Goal: Task Accomplishment & Management: Manage account settings

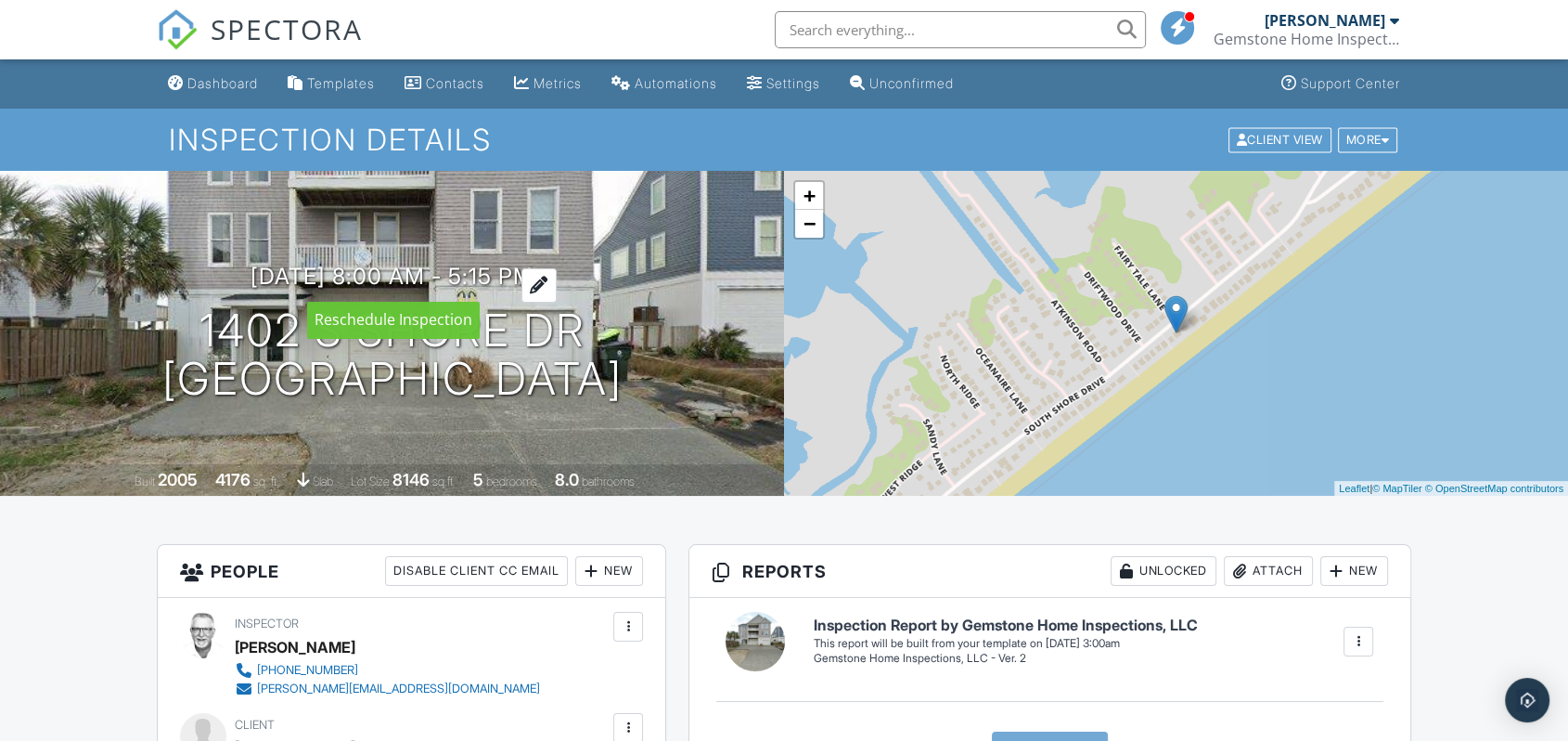
click at [379, 272] on h3 "10/02/2025 8:00 am - 5:15 pm" at bounding box center [391, 276] width 283 height 25
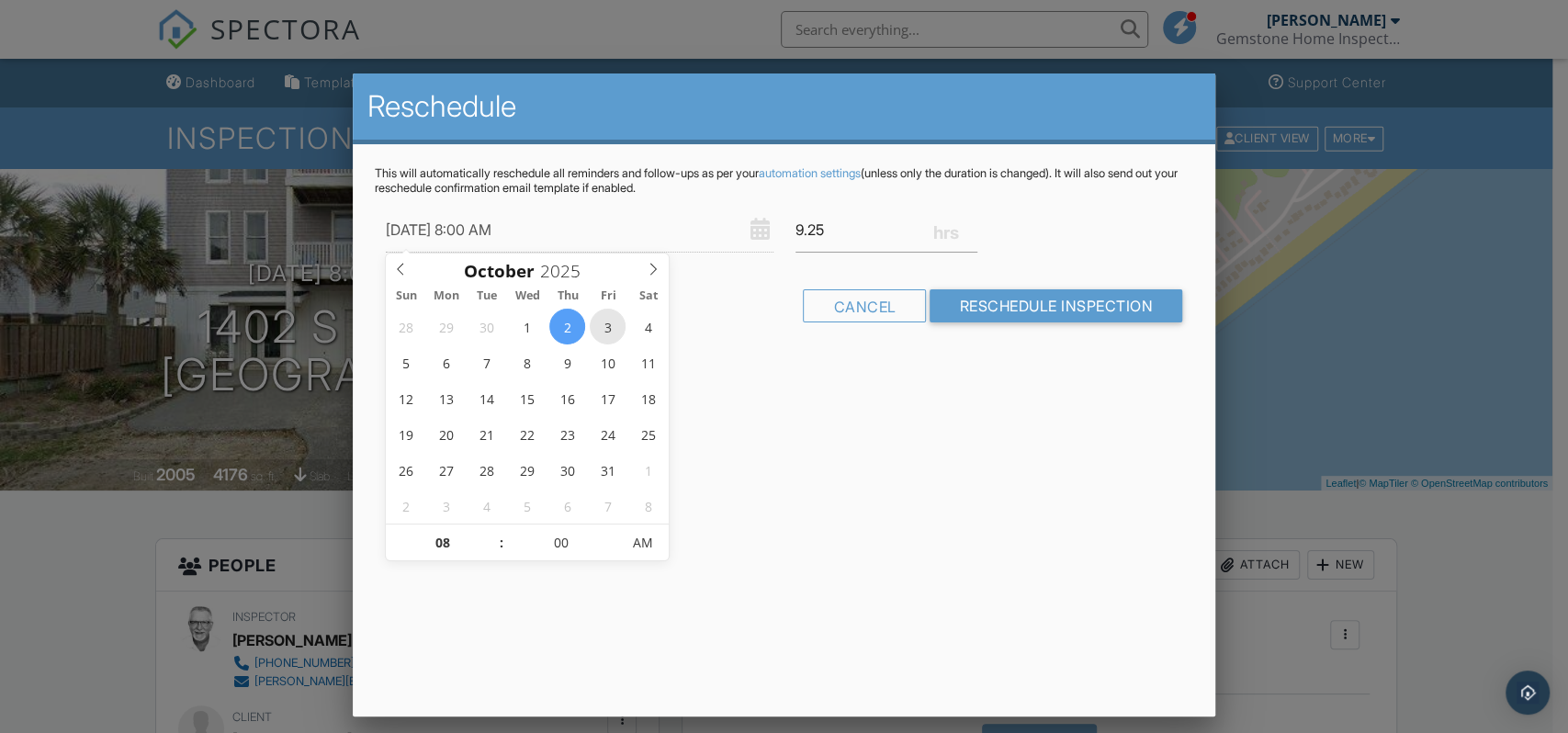
type input "10/03/2025 8:00 AM"
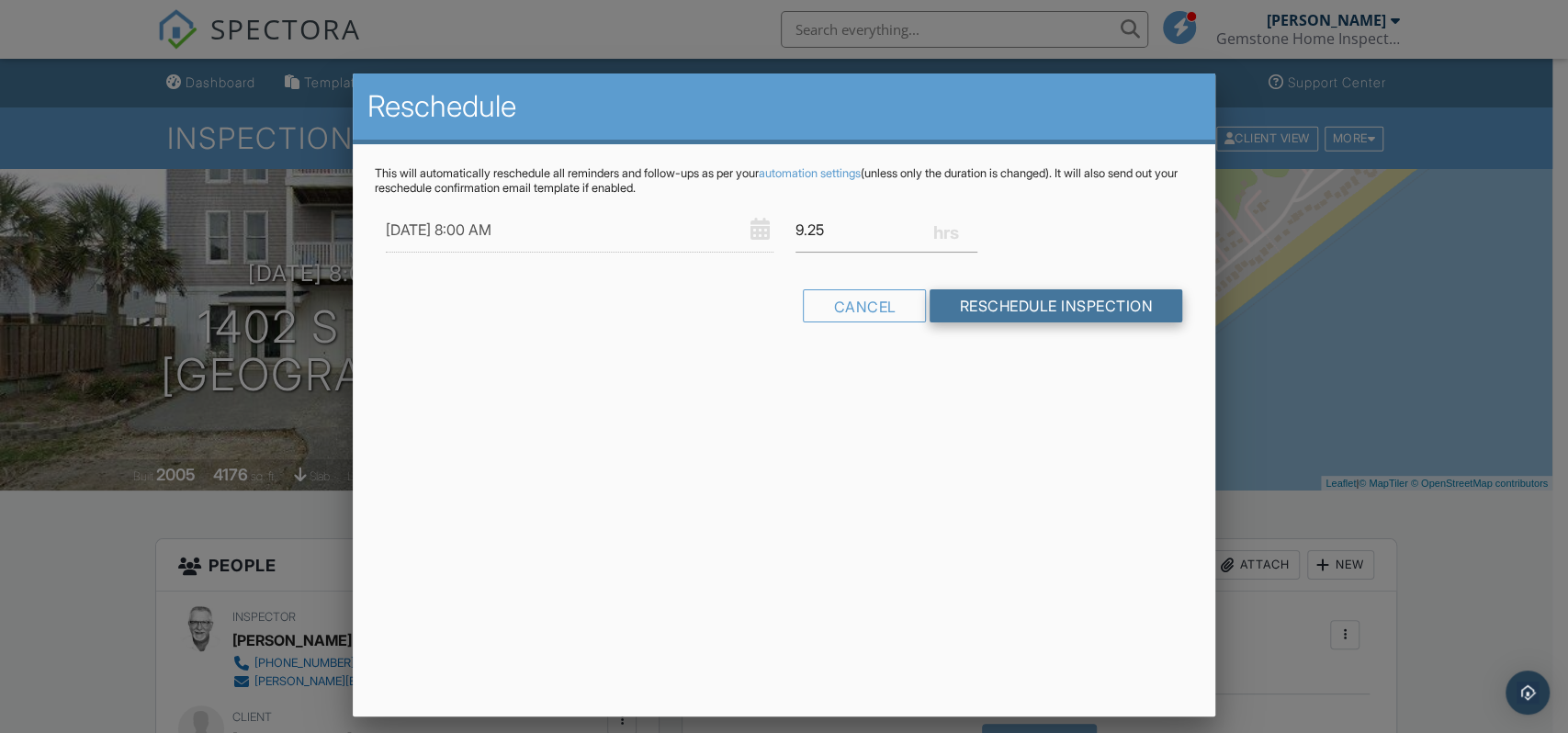
click at [1055, 314] on input "Reschedule Inspection" at bounding box center [1056, 305] width 252 height 33
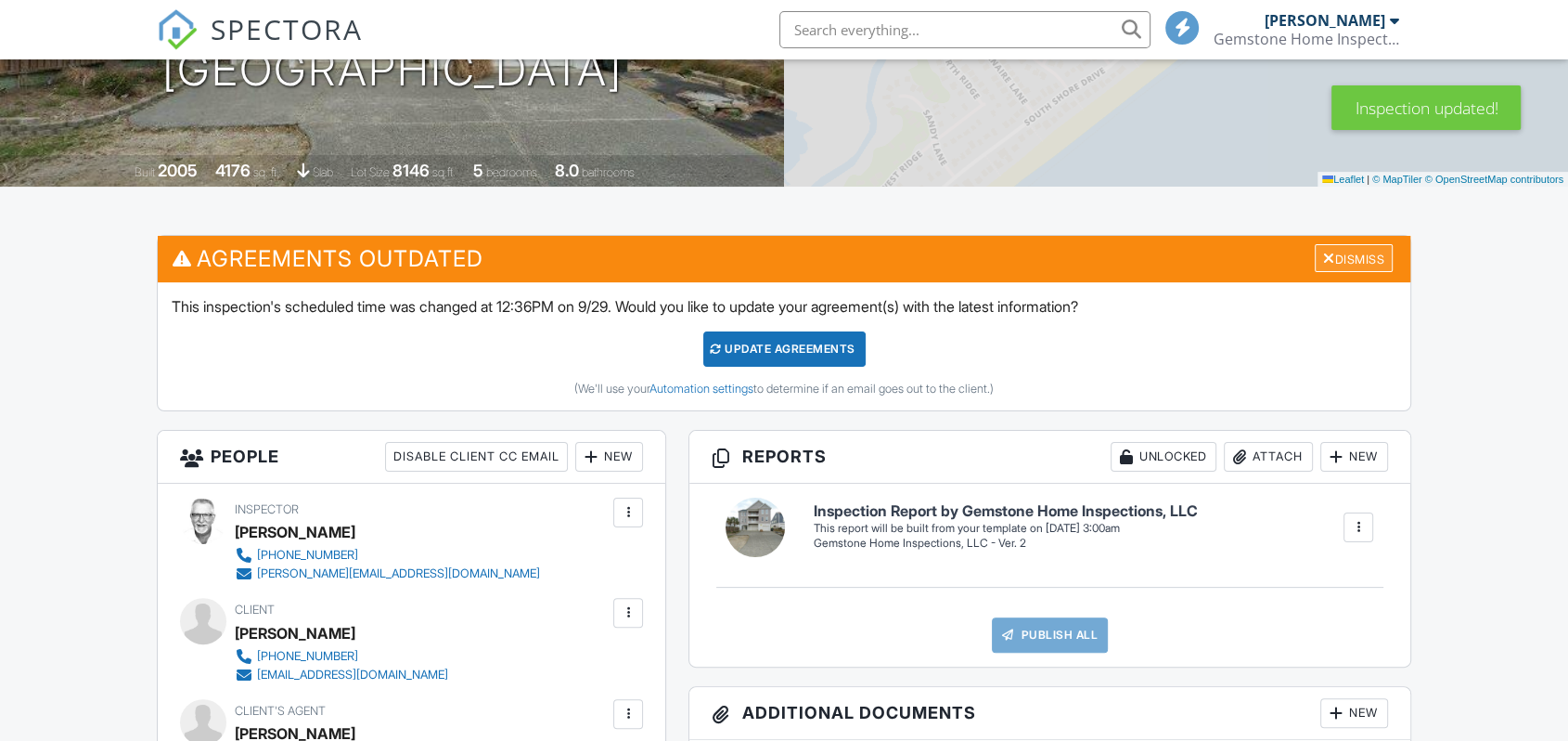
click at [1364, 256] on div "Dismiss" at bounding box center [1353, 259] width 78 height 29
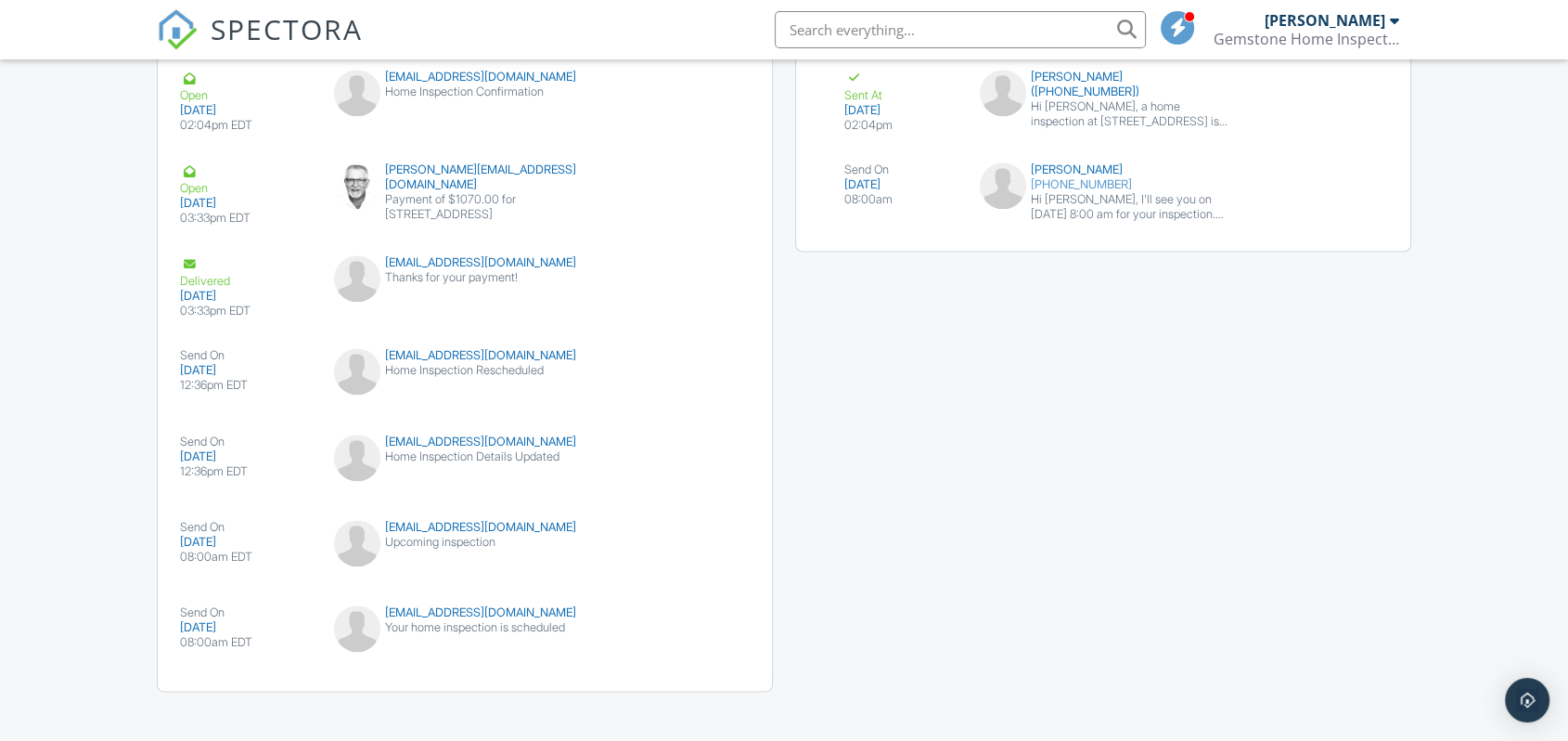
scroll to position [2443, 0]
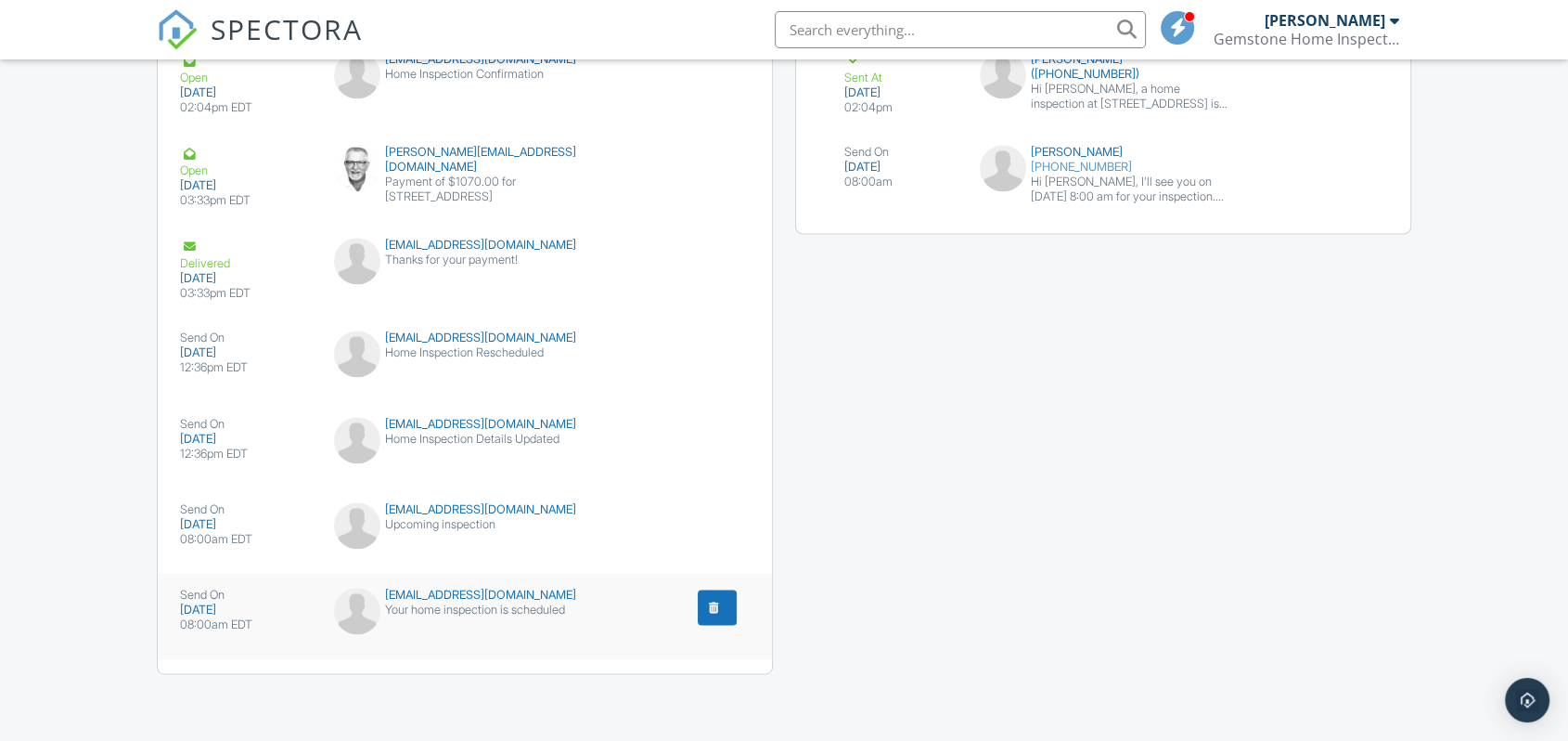
click at [447, 603] on div "Your home inspection is scheduled" at bounding box center [466, 609] width 263 height 14
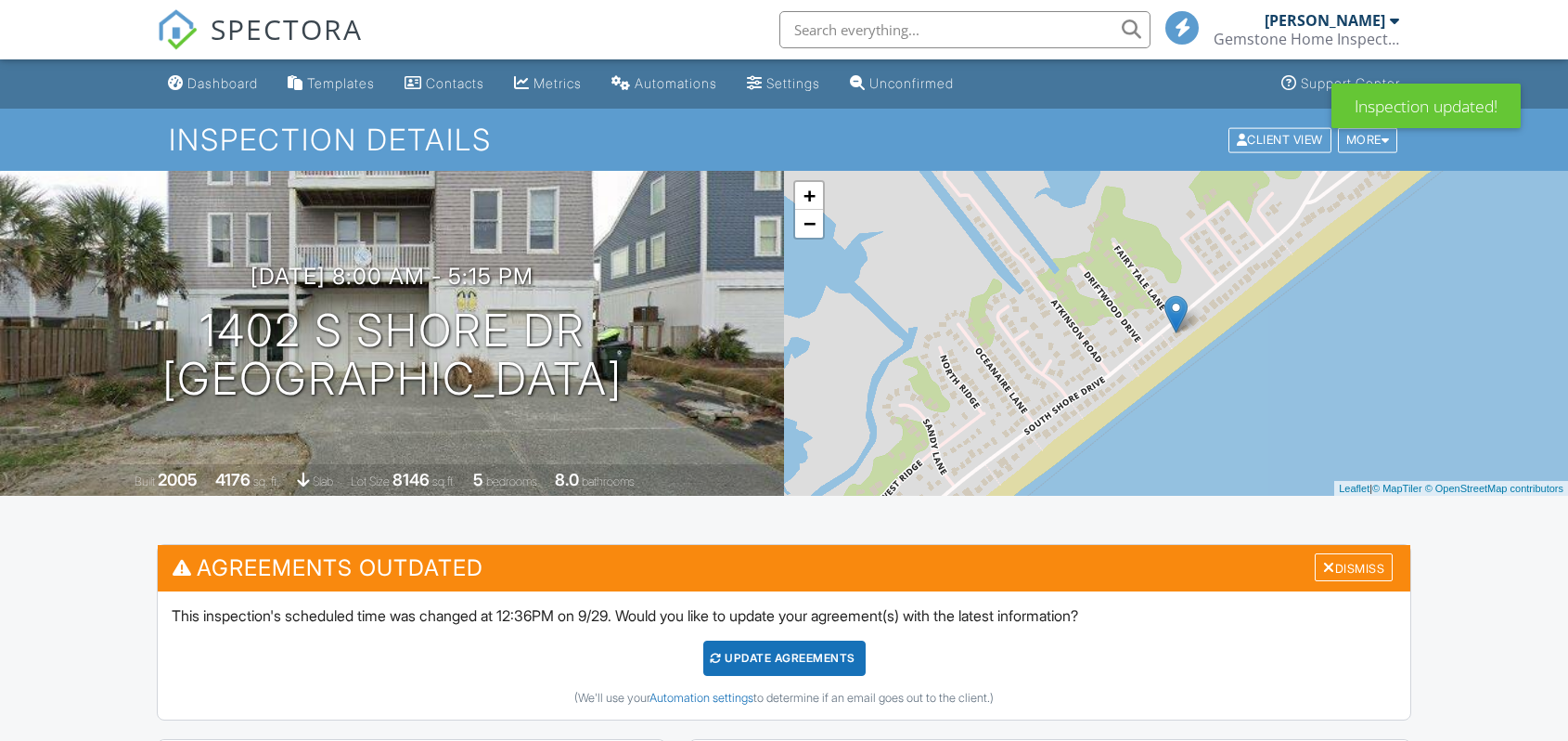
scroll to position [2524, 0]
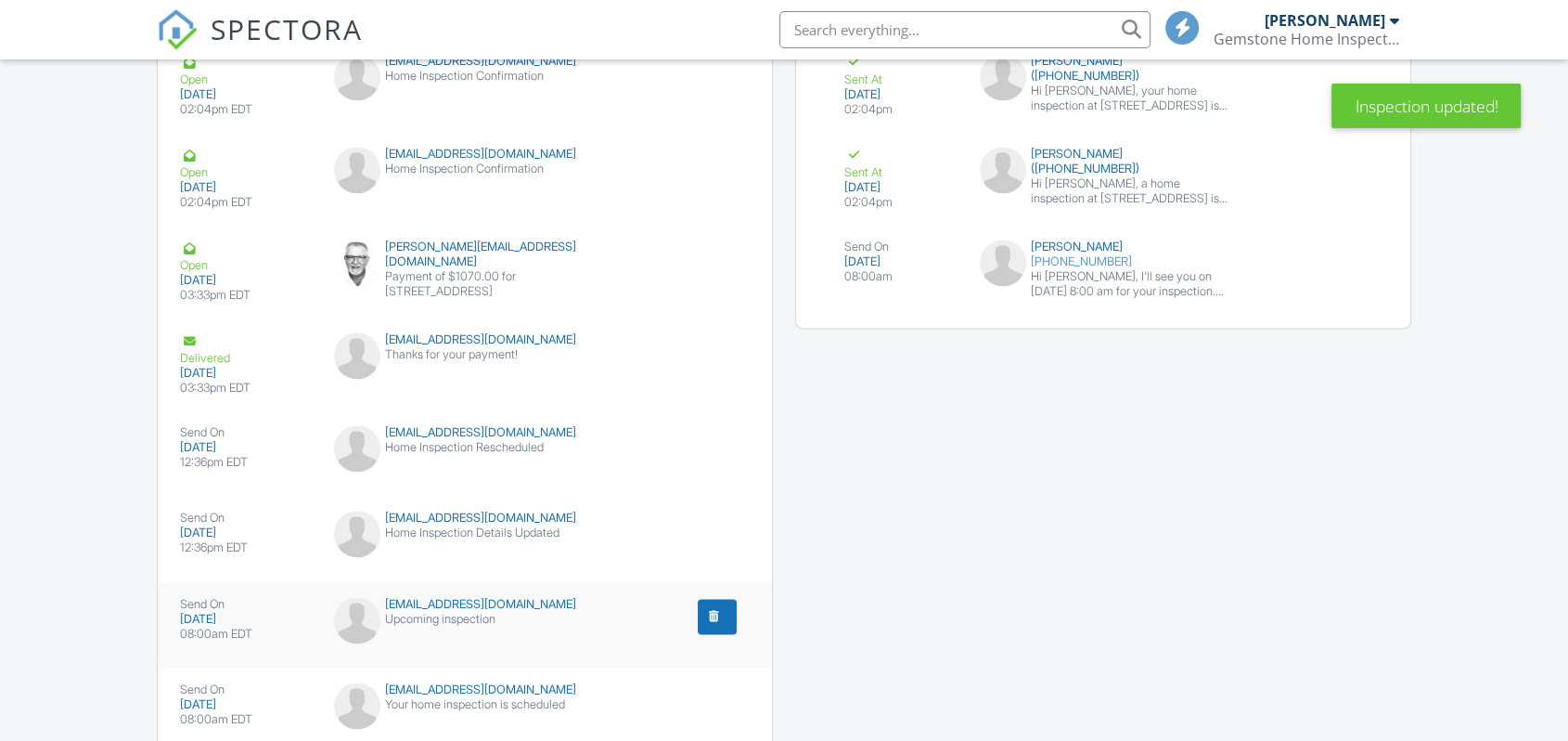
click at [469, 612] on div "jjackson@barrettfinancial.com" at bounding box center [466, 604] width 263 height 14
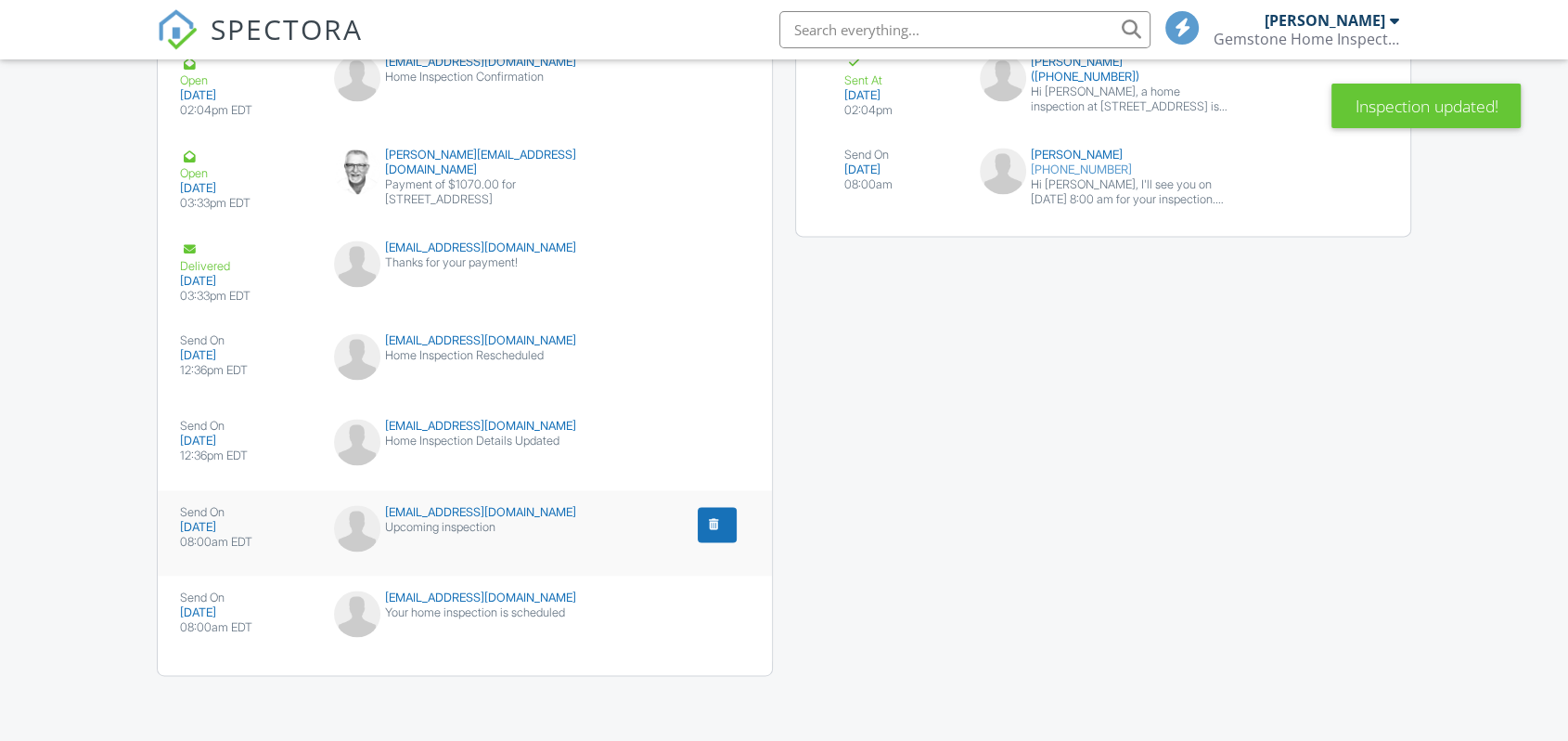
scroll to position [2636, 0]
click at [446, 609] on div "Your home inspection is scheduled" at bounding box center [466, 610] width 263 height 14
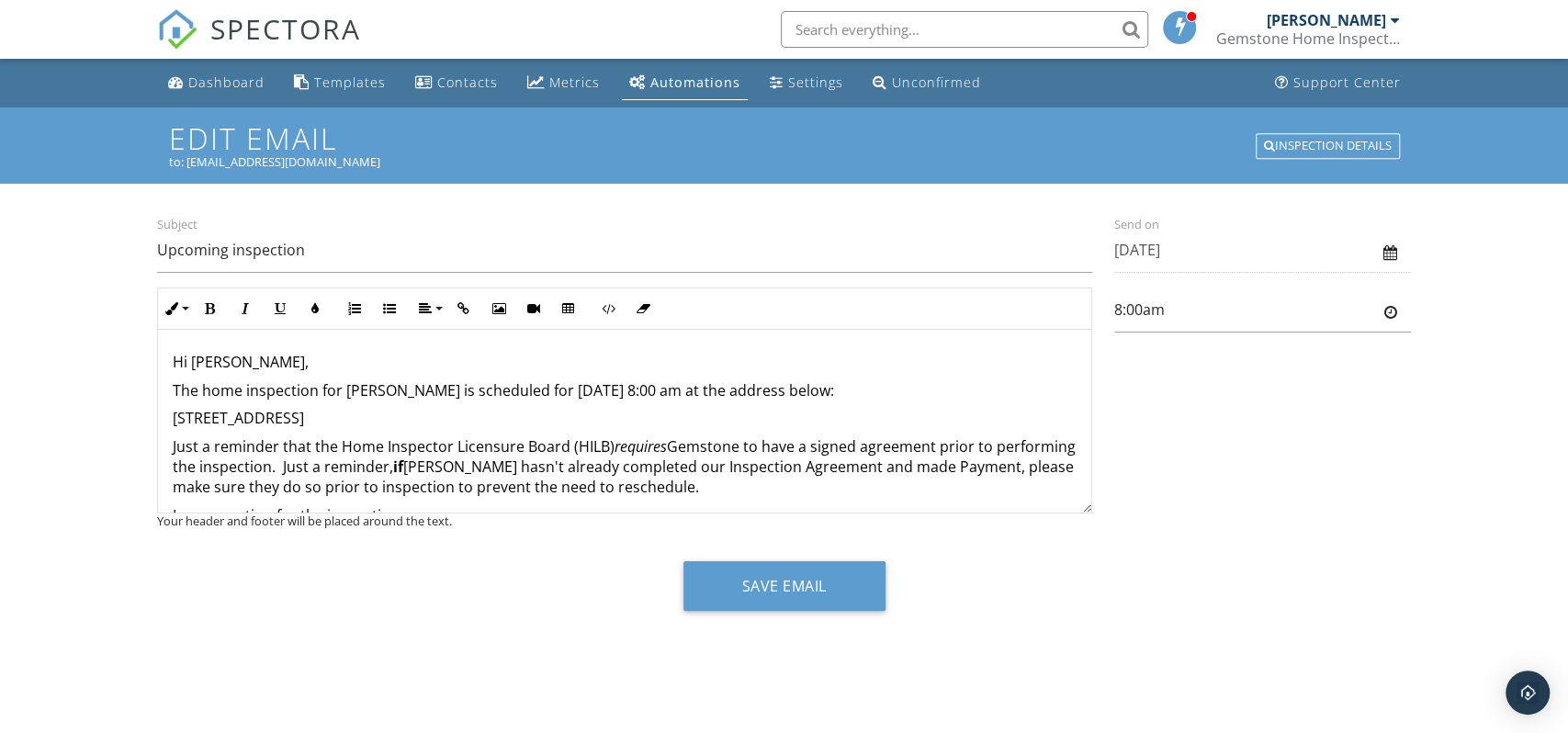
click at [563, 438] on p "Just a reminder that the Home Inspector Licensure Board (HILB) requires Gemston…" at bounding box center [624, 467] width 904 height 62
